Goal: Information Seeking & Learning: Learn about a topic

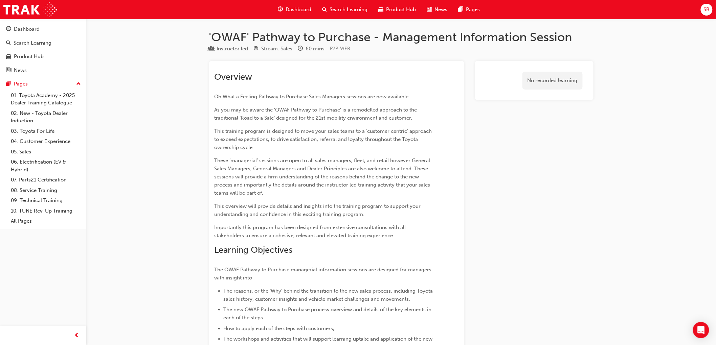
click at [360, 14] on div "Search Learning" at bounding box center [345, 10] width 56 height 14
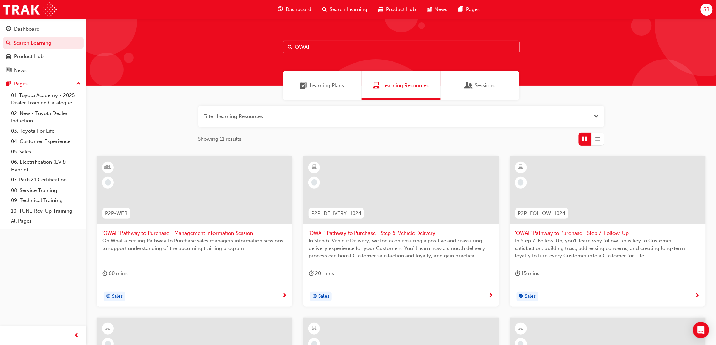
drag, startPoint x: 347, startPoint y: 42, endPoint x: 294, endPoint y: 60, distance: 55.4
click at [294, 60] on div "OWAF" at bounding box center [401, 52] width 630 height 67
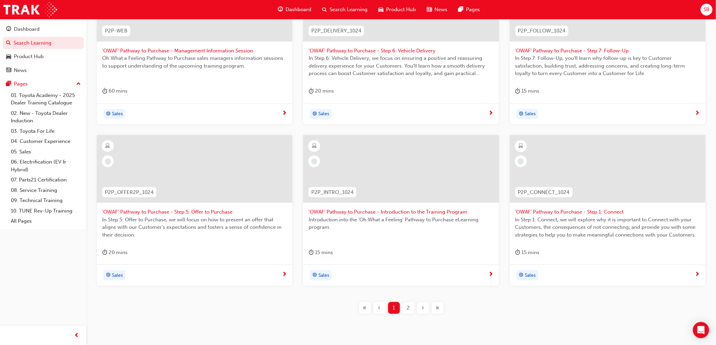
scroll to position [206, 0]
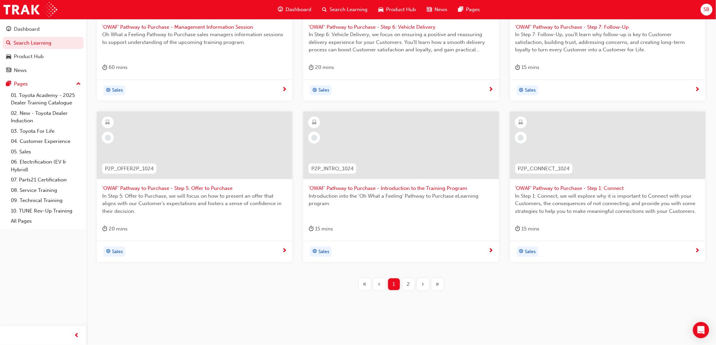
type input "pathway to purchase"
click at [412, 286] on div "2" at bounding box center [409, 285] width 12 height 12
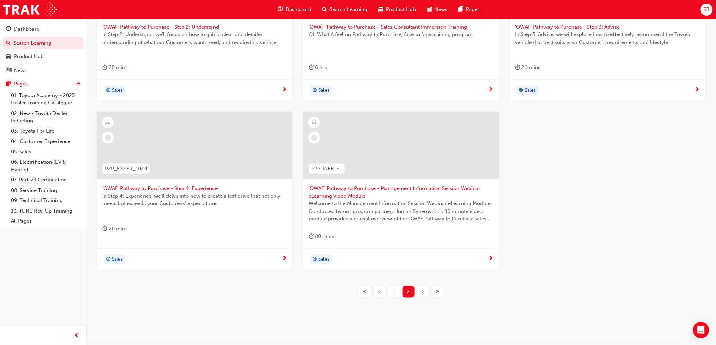
scroll to position [131, 0]
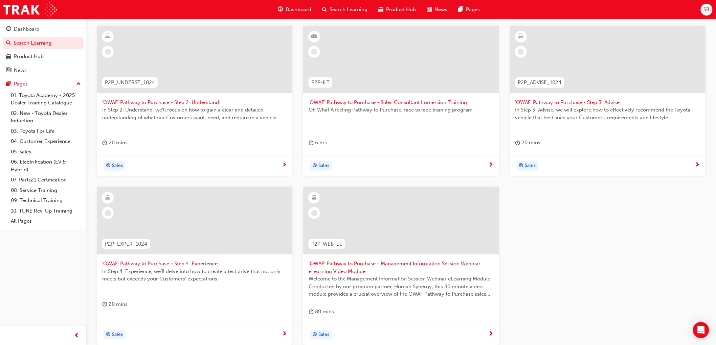
click at [378, 74] on div at bounding box center [401, 60] width 196 height 68
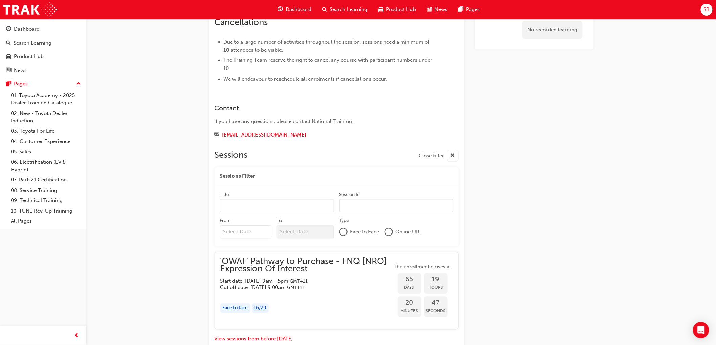
scroll to position [489, 0]
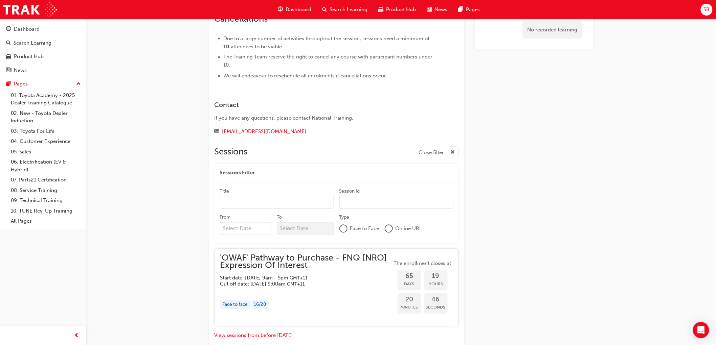
click at [271, 196] on input "Title" at bounding box center [277, 202] width 114 height 13
click at [354, 200] on input "Session Id" at bounding box center [396, 202] width 114 height 13
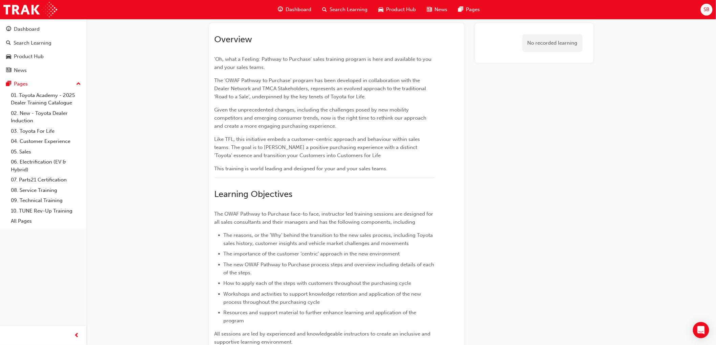
scroll to position [0, 0]
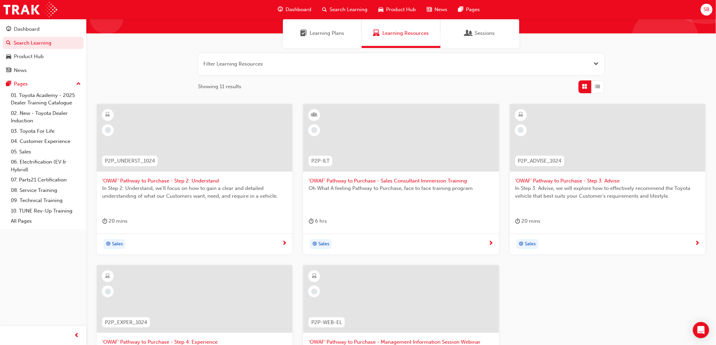
scroll to position [113, 0]
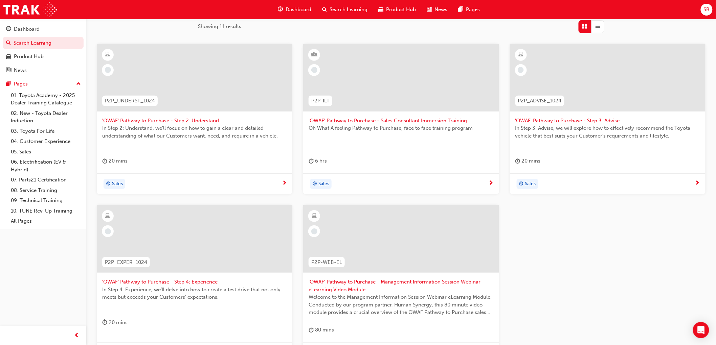
click at [206, 73] on div at bounding box center [195, 78] width 196 height 68
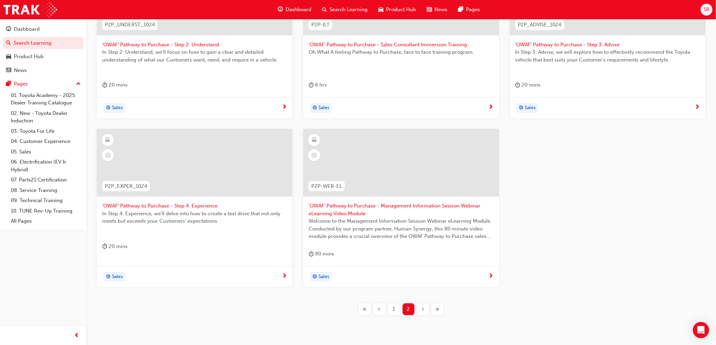
scroll to position [214, 0]
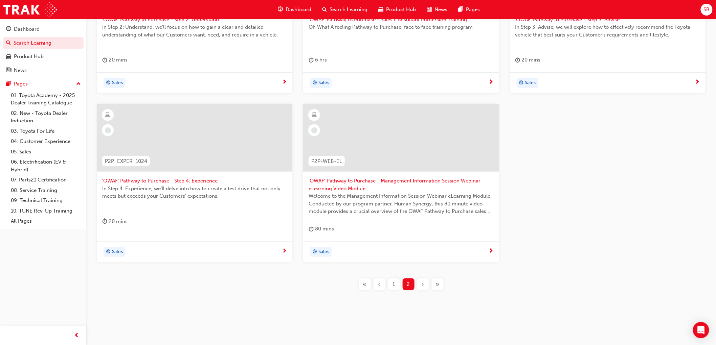
click at [397, 287] on div "1" at bounding box center [394, 285] width 12 height 12
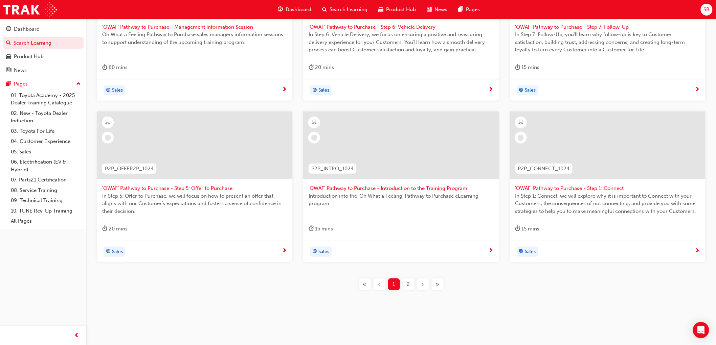
click at [617, 148] on div at bounding box center [608, 146] width 196 height 68
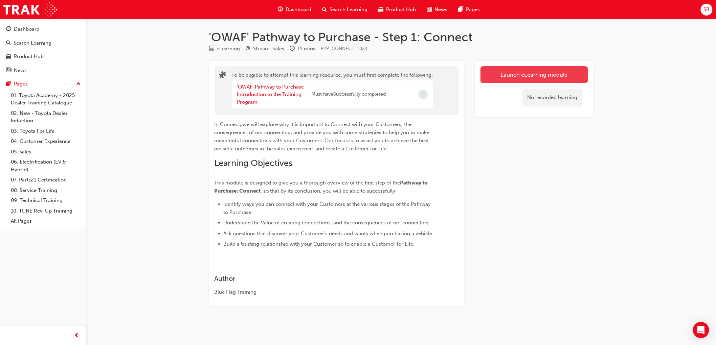
click at [506, 80] on button "Launch eLearning module" at bounding box center [534, 74] width 108 height 17
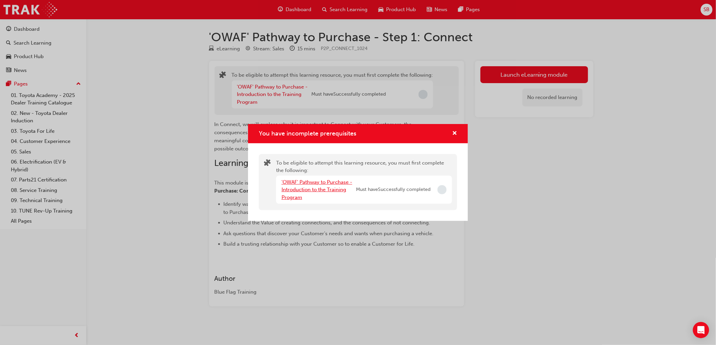
click at [336, 181] on link "'OWAF' Pathway to Purchase - Introduction to the Training Program" at bounding box center [317, 189] width 71 height 21
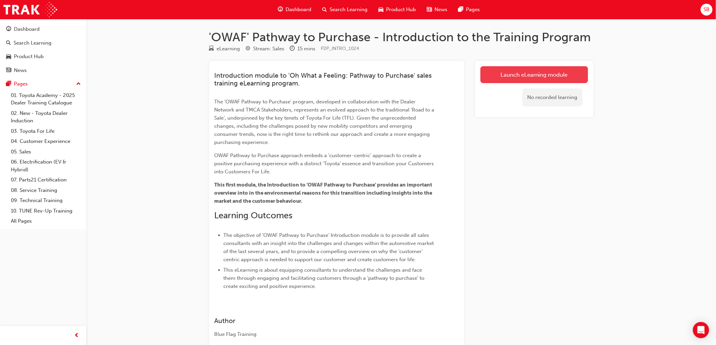
click at [493, 72] on link "Launch eLearning module" at bounding box center [534, 74] width 108 height 17
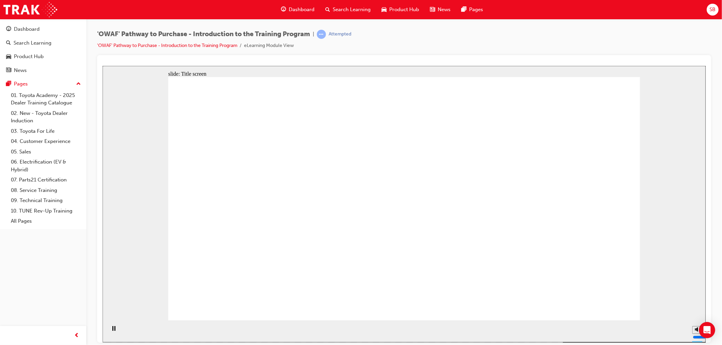
click at [108, 331] on div "Pause (Ctrl+Alt+P)" at bounding box center [114, 332] width 12 height 12
click at [111, 331] on icon "Play (Ctrl+Alt+P)" at bounding box center [113, 328] width 4 height 5
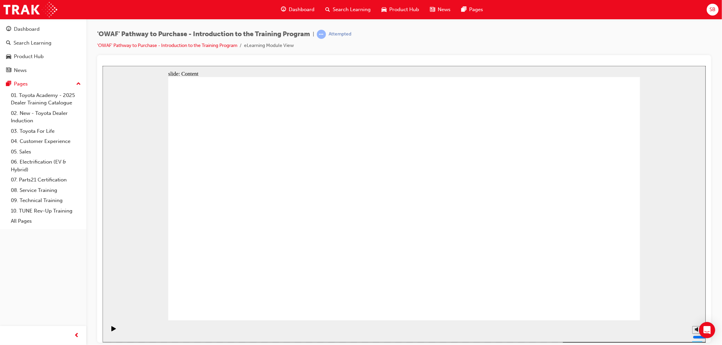
click at [649, 261] on div "slide: Introduction Rectangle Rectangle Rectangle 1 Road to a Sale Road to a Sa…" at bounding box center [403, 204] width 603 height 277
drag, startPoint x: 696, startPoint y: 304, endPoint x: 693, endPoint y: 294, distance: 10.5
type input "10"
click at [693, 309] on input "volume" at bounding box center [714, 311] width 44 height 5
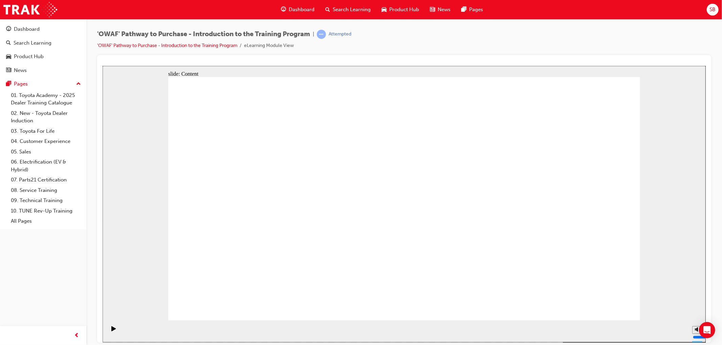
click at [335, 8] on span "Search Learning" at bounding box center [352, 10] width 38 height 8
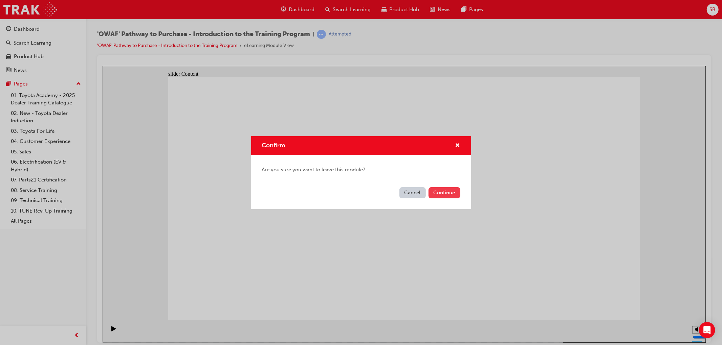
drag, startPoint x: 457, startPoint y: 197, endPoint x: 452, endPoint y: 194, distance: 5.5
click at [452, 194] on button "Continue" at bounding box center [444, 192] width 32 height 11
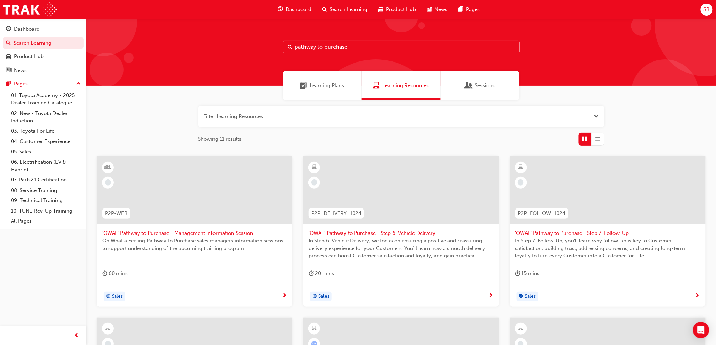
drag, startPoint x: 381, startPoint y: 49, endPoint x: 266, endPoint y: 47, distance: 115.4
click at [263, 47] on div "pathway to purchase" at bounding box center [401, 52] width 630 height 67
click at [598, 144] on div "button" at bounding box center [597, 139] width 13 height 13
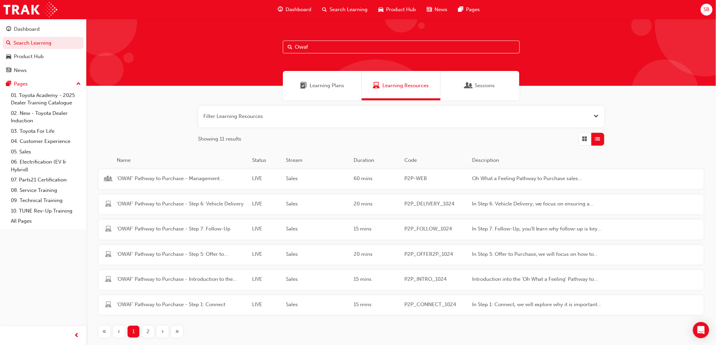
click at [149, 331] on span "2" at bounding box center [148, 332] width 3 height 8
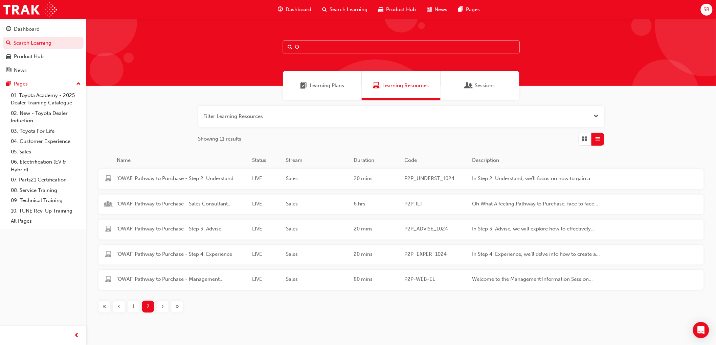
type input "pathway to purchase"
click at [207, 203] on span "'OWAF' Pathway to Purchase - Sales Consultant Immersion Training" at bounding box center [182, 204] width 130 height 8
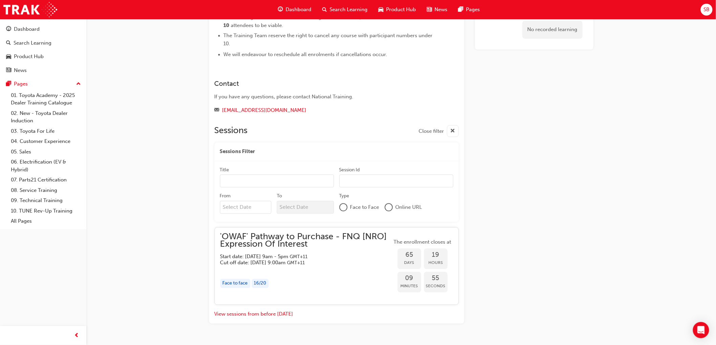
scroll to position [520, 0]
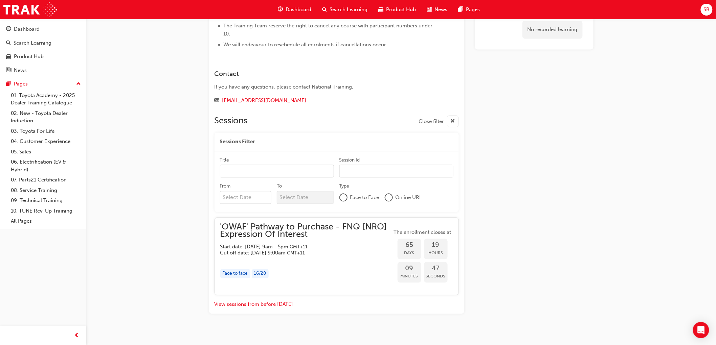
click at [323, 231] on span "'OWAF' Pathway to Purchase - FNQ [NRO] Expression Of Interest" at bounding box center [306, 231] width 172 height 15
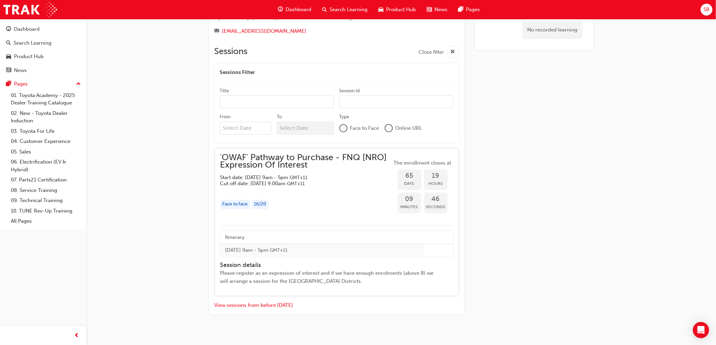
scroll to position [590, 0]
click at [318, 158] on span "'OWAF' Pathway to Purchase - FNQ [NRO] Expression Of Interest" at bounding box center [306, 160] width 172 height 15
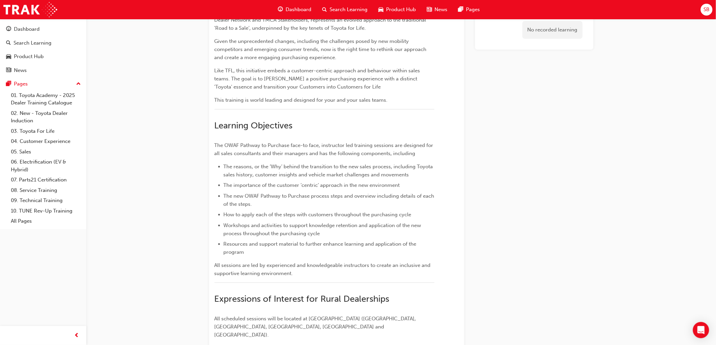
scroll to position [0, 0]
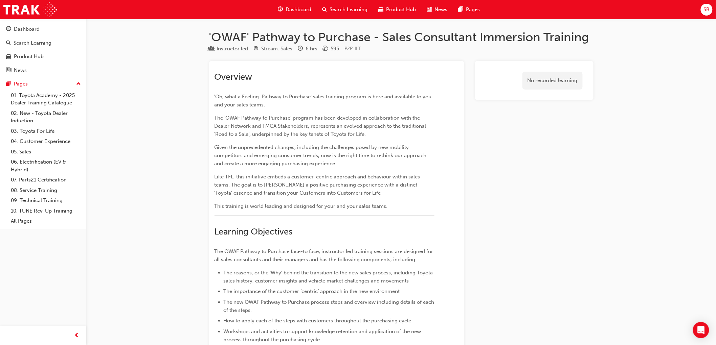
click at [354, 6] on span "Search Learning" at bounding box center [349, 10] width 38 height 8
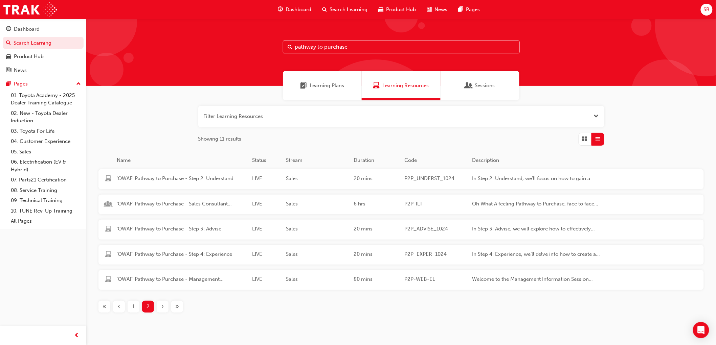
drag, startPoint x: 584, startPoint y: 141, endPoint x: 564, endPoint y: 138, distance: 20.6
click at [584, 141] on span "Grid" at bounding box center [584, 139] width 5 height 8
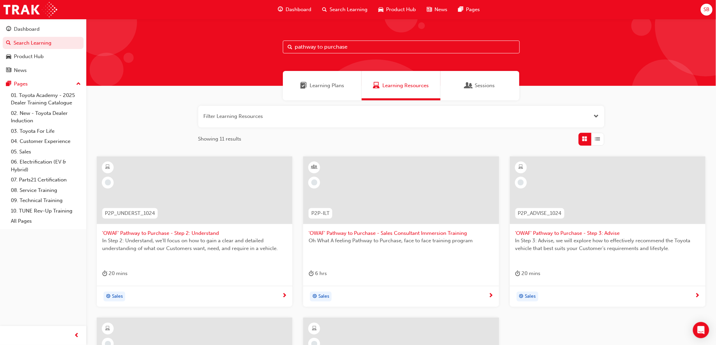
drag, startPoint x: 355, startPoint y: 43, endPoint x: 255, endPoint y: 35, distance: 100.1
click at [255, 35] on div "pathway to purchase" at bounding box center [401, 52] width 630 height 67
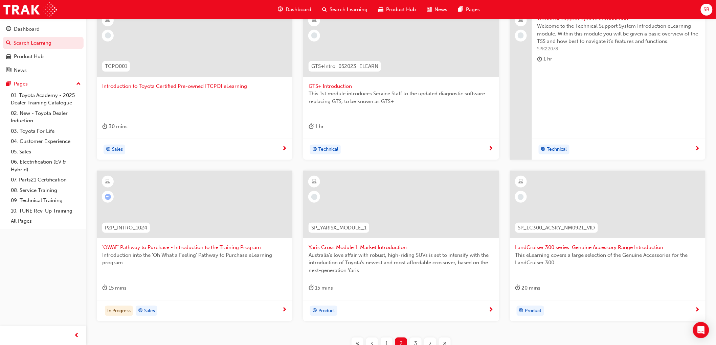
scroll to position [188, 0]
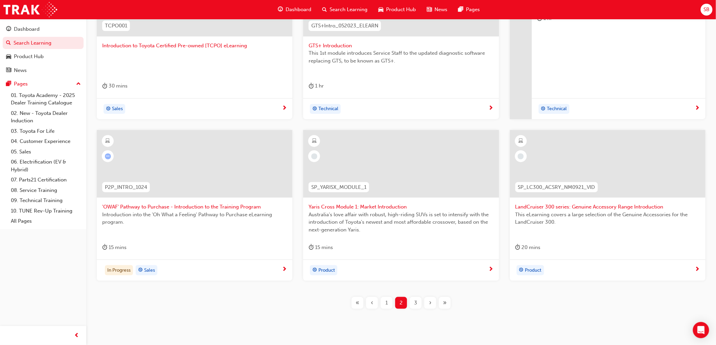
type input "introduction"
click at [231, 161] on div at bounding box center [195, 164] width 196 height 68
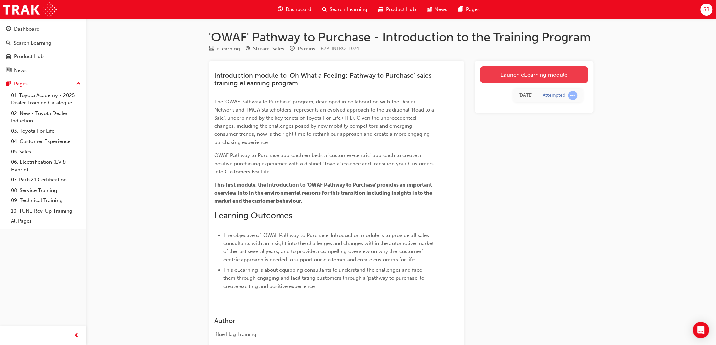
click at [530, 79] on link "Launch eLearning module" at bounding box center [534, 74] width 108 height 17
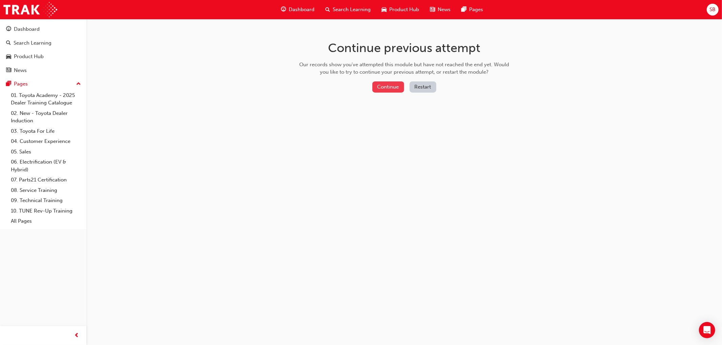
click at [390, 82] on button "Continue" at bounding box center [388, 87] width 32 height 11
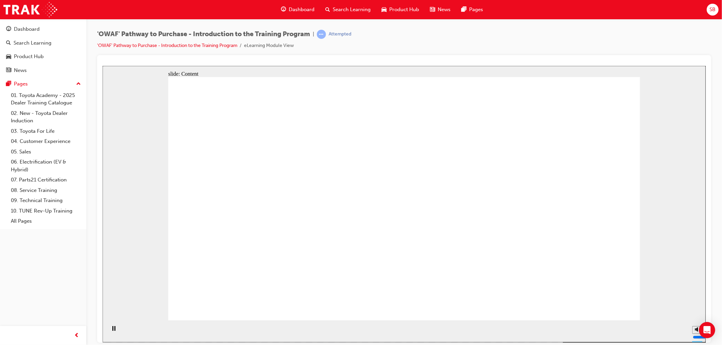
click at [683, 257] on div "slide: Content Rectangle 1 Introducing our Customer Avatars Introducing our Hom…" at bounding box center [403, 204] width 603 height 277
click at [691, 271] on div "slide: Content Rectangle 1 Introducing our Customer Avatars Introducing our Hom…" at bounding box center [403, 204] width 603 height 277
drag, startPoint x: 582, startPoint y: 311, endPoint x: 588, endPoint y: 304, distance: 9.6
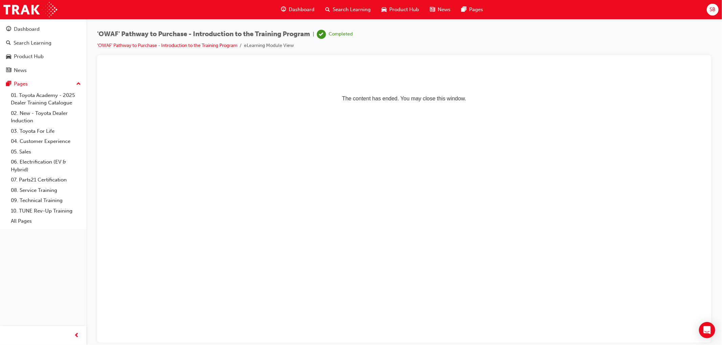
click at [333, 7] on span "Search Learning" at bounding box center [352, 10] width 38 height 8
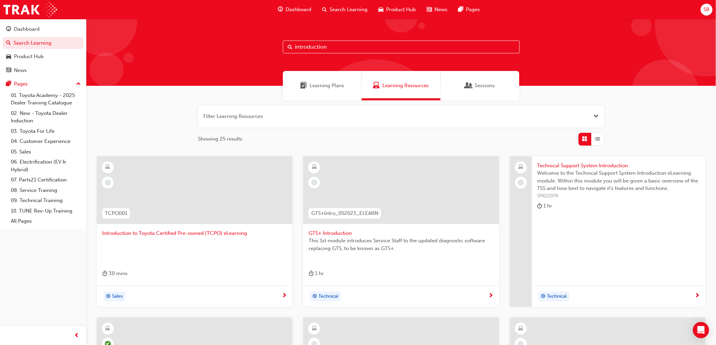
drag, startPoint x: 342, startPoint y: 48, endPoint x: 289, endPoint y: 44, distance: 53.6
click at [289, 44] on div "introduction" at bounding box center [401, 47] width 237 height 13
type input "OWAf"
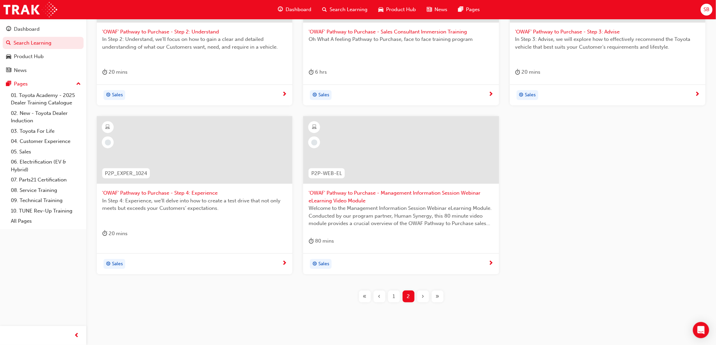
scroll to position [214, 0]
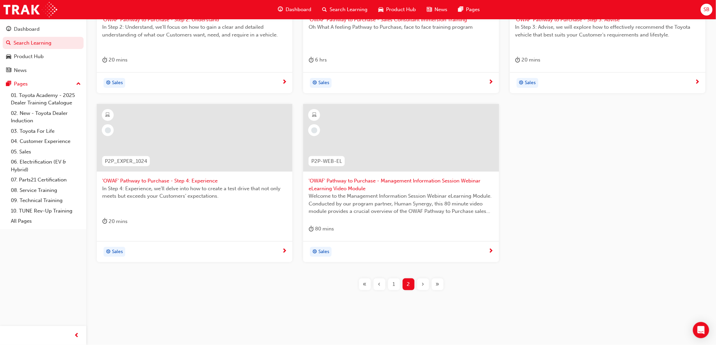
click at [388, 286] on div "1" at bounding box center [394, 285] width 12 height 12
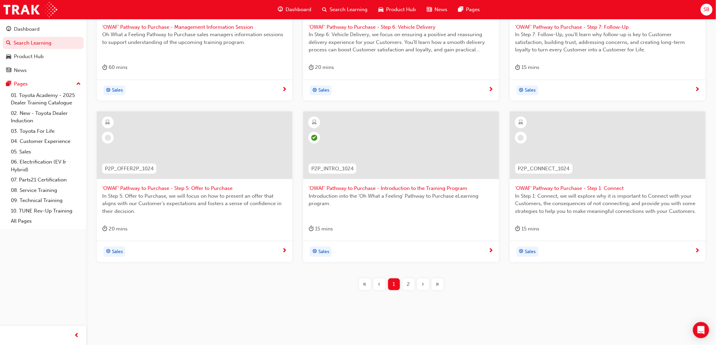
scroll to position [206, 0]
click at [594, 154] on div at bounding box center [608, 146] width 196 height 68
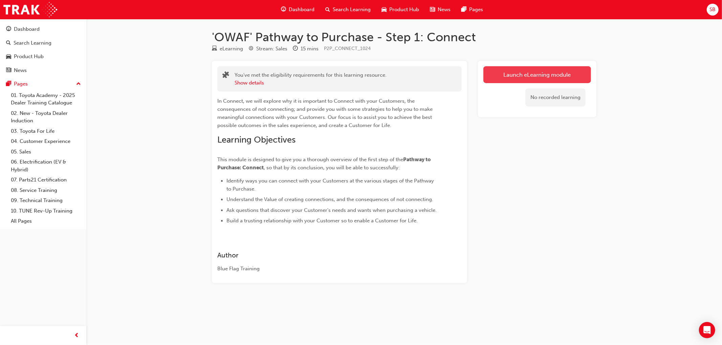
click at [517, 81] on link "Launch eLearning module" at bounding box center [537, 74] width 108 height 17
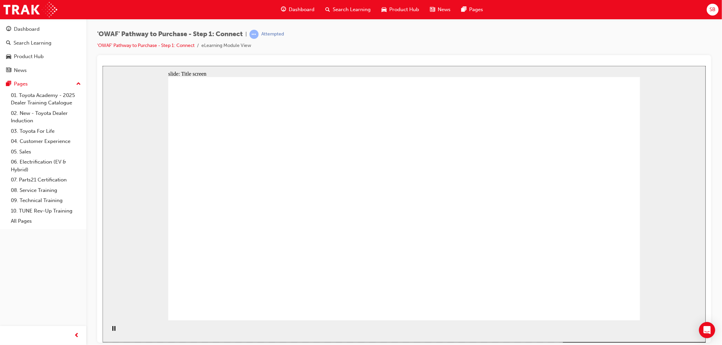
drag, startPoint x: 483, startPoint y: 170, endPoint x: 483, endPoint y: 176, distance: 6.1
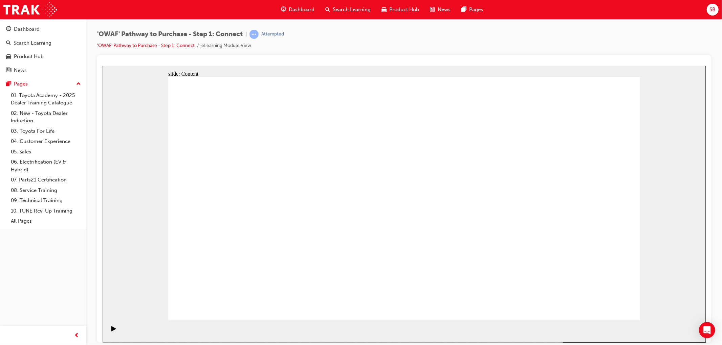
drag, startPoint x: 469, startPoint y: 180, endPoint x: 473, endPoint y: 212, distance: 31.7
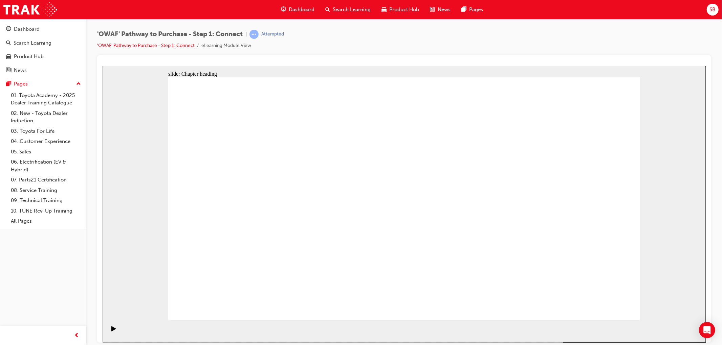
drag, startPoint x: 395, startPoint y: 142, endPoint x: 403, endPoint y: 150, distance: 11.5
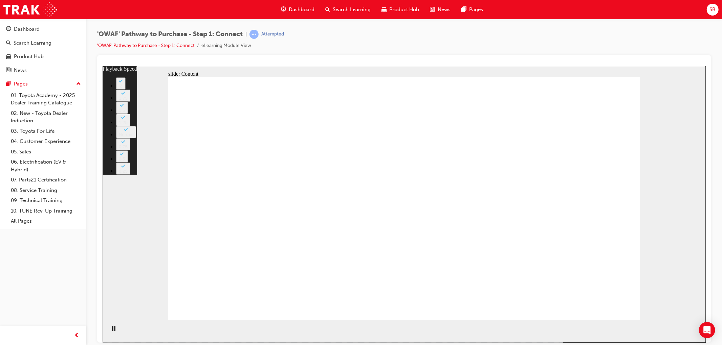
type input "76"
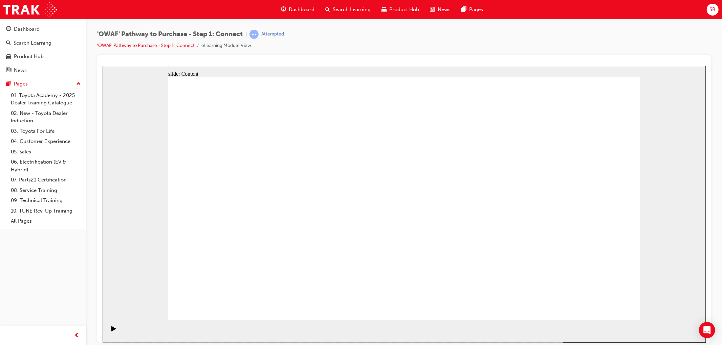
click at [648, 271] on div "slide: Content Rectangle 1 Rectangle 1 Why it is important to Connect Rectangle…" at bounding box center [403, 204] width 603 height 277
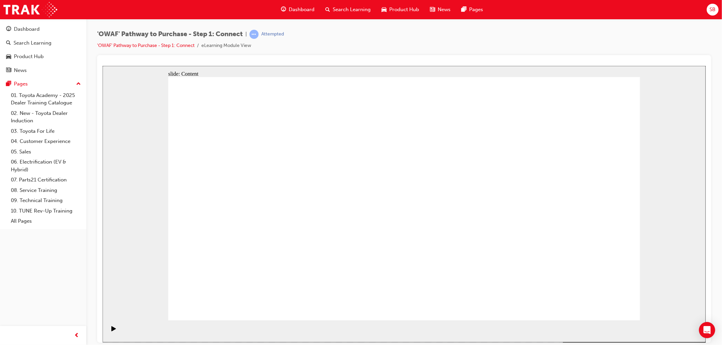
drag, startPoint x: 370, startPoint y: 222, endPoint x: 388, endPoint y: 214, distance: 20.1
